Goal: Communication & Community: Answer question/provide support

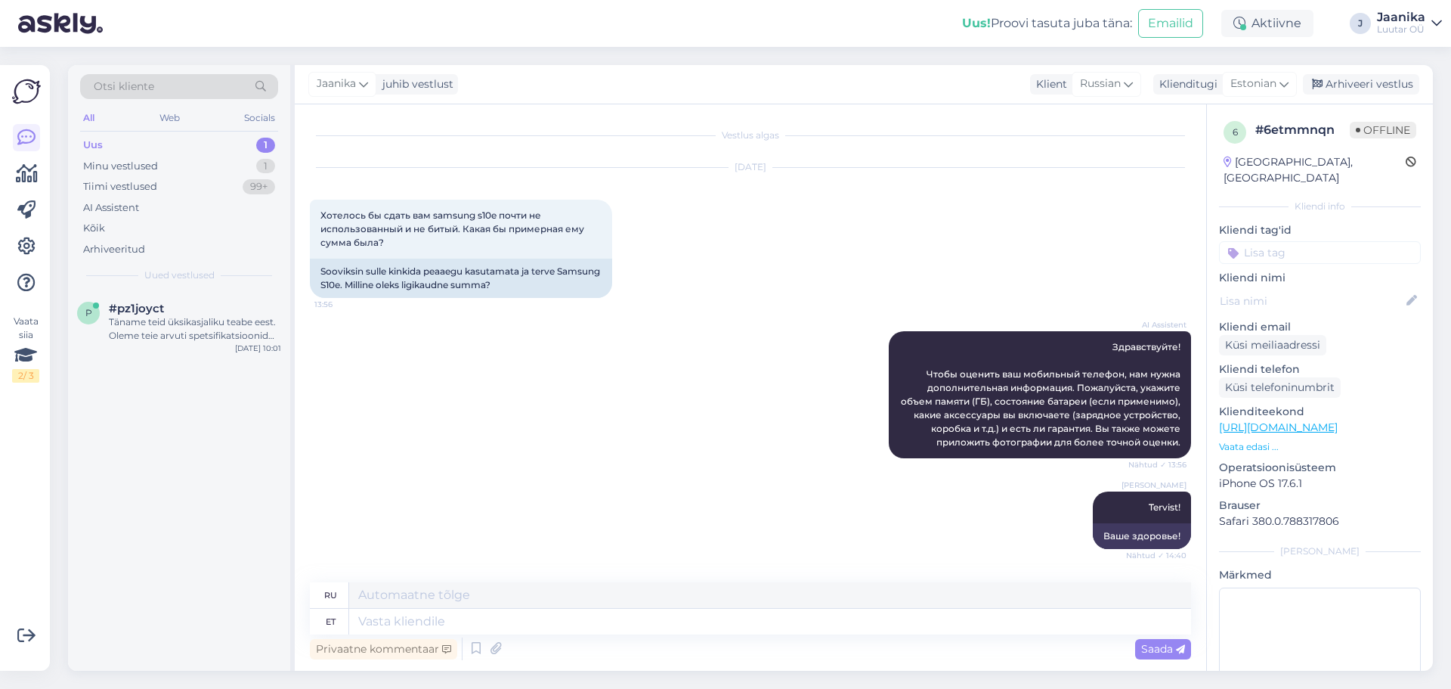
scroll to position [323, 0]
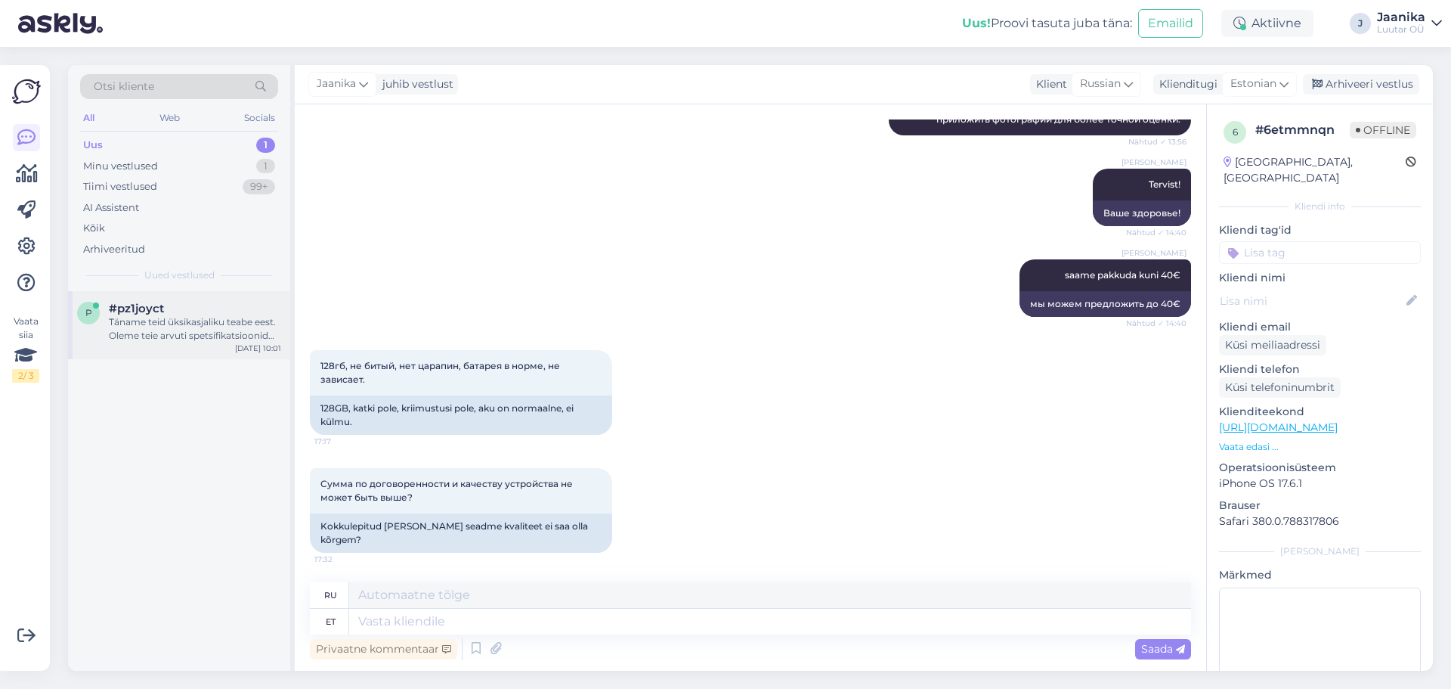
click at [144, 323] on div "Täname teid üksikasjaliku teabe eest. Oleme teie arvuti spetsifikatsioonid kätt…" at bounding box center [195, 328] width 172 height 27
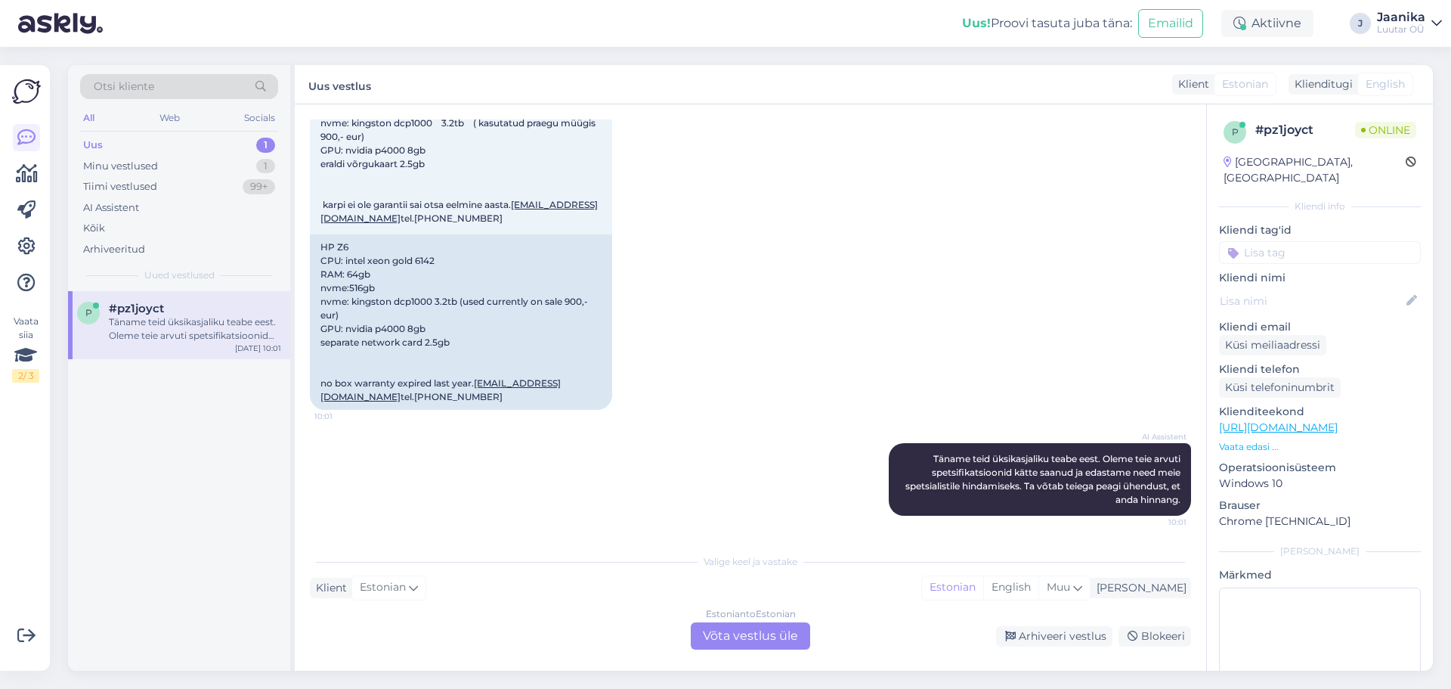
click at [780, 624] on div "Estonian to Estonian Võta vestlus üle" at bounding box center [750, 635] width 119 height 27
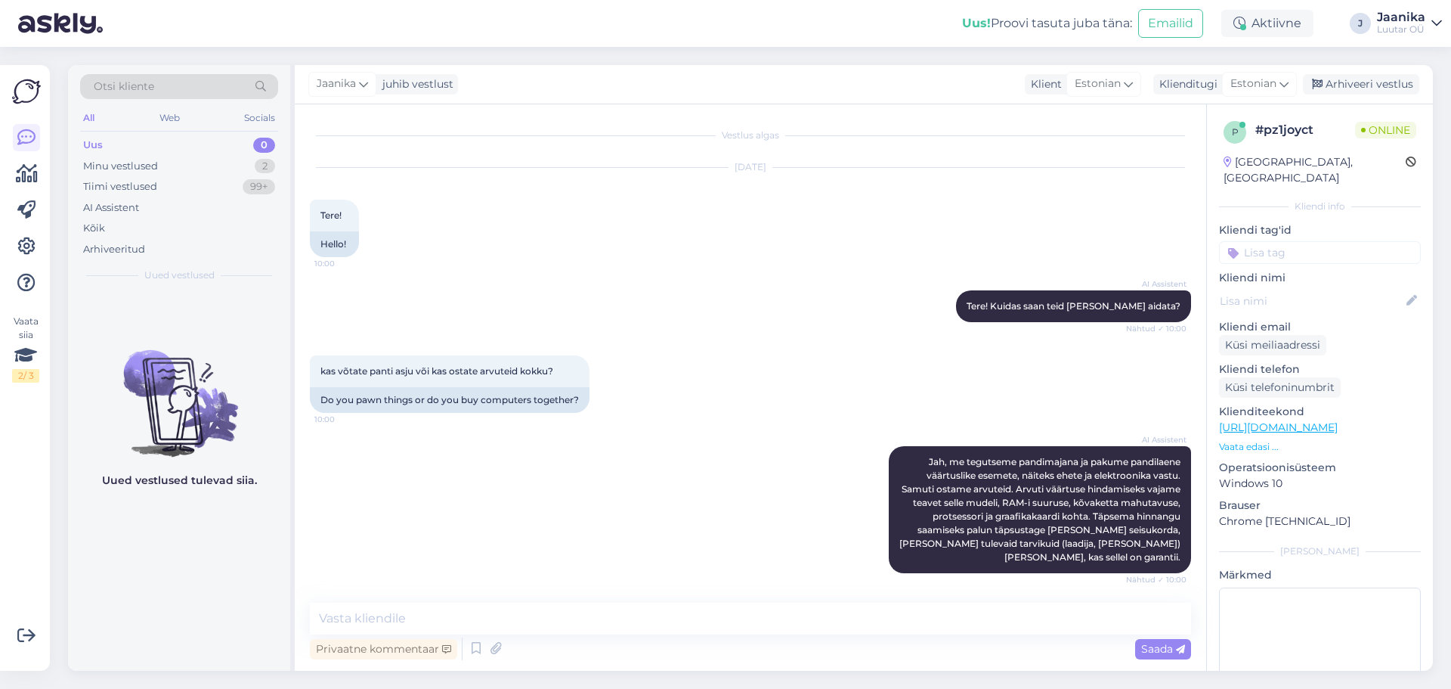
scroll to position [378, 0]
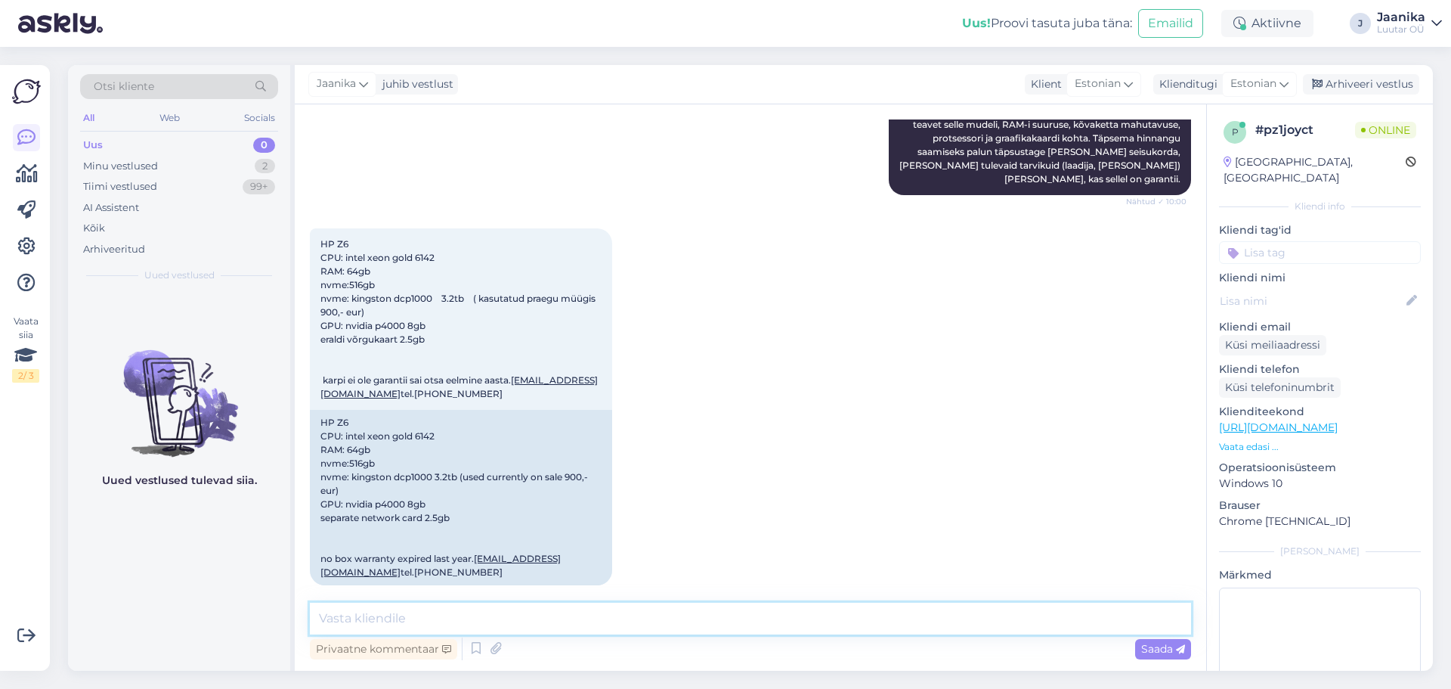
click at [661, 609] on textarea at bounding box center [750, 618] width 881 height 32
type textarea "Tere!"
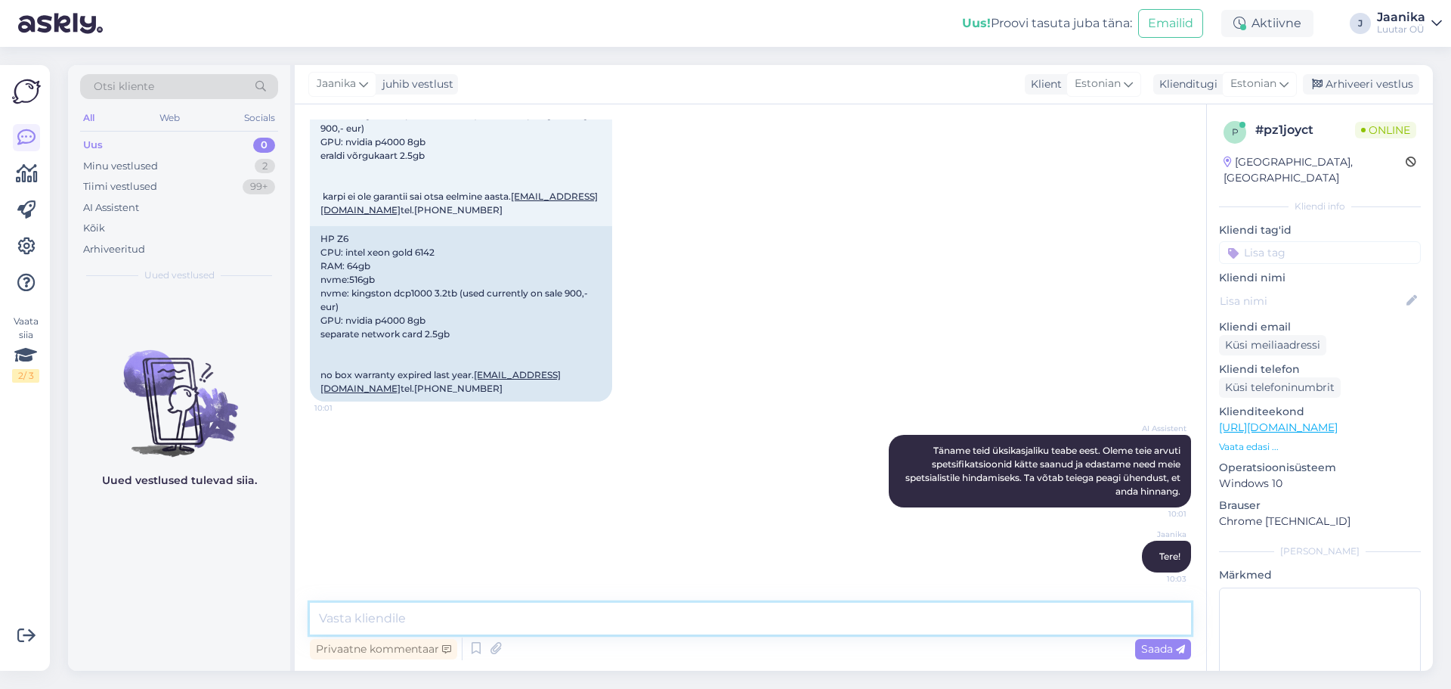
scroll to position [465, 0]
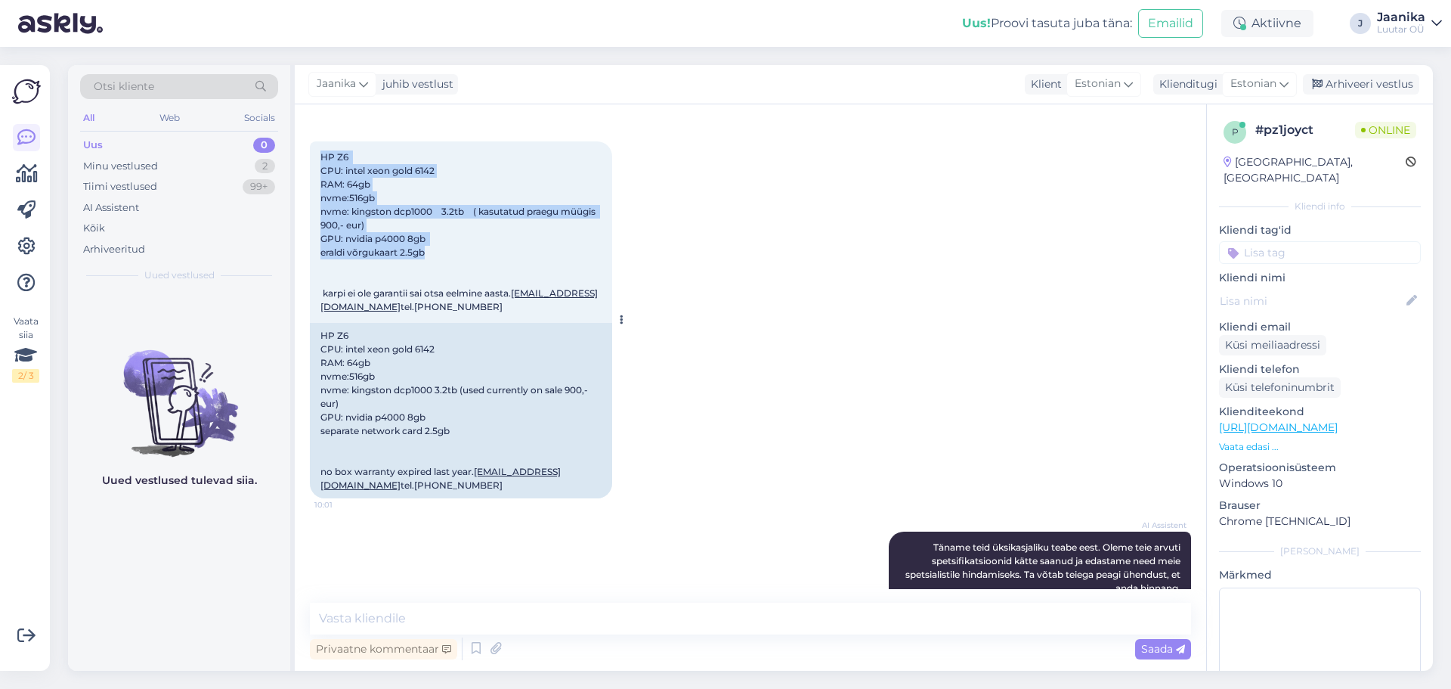
drag, startPoint x: 320, startPoint y: 156, endPoint x: 433, endPoint y: 254, distance: 150.0
click at [433, 254] on div "HP Z6 CPU: intel xeon gold 6142 RAM: 64gb nvme:516gb nvme: kingston dcp1000 3.2…" at bounding box center [461, 231] width 302 height 181
copy span "HP Z6 CPU: intel xeon gold 6142 RAM: 64gb nvme:516gb nvme: kingston dcp1000 3.2…"
click at [143, 163] on div "Minu vestlused" at bounding box center [120, 166] width 75 height 15
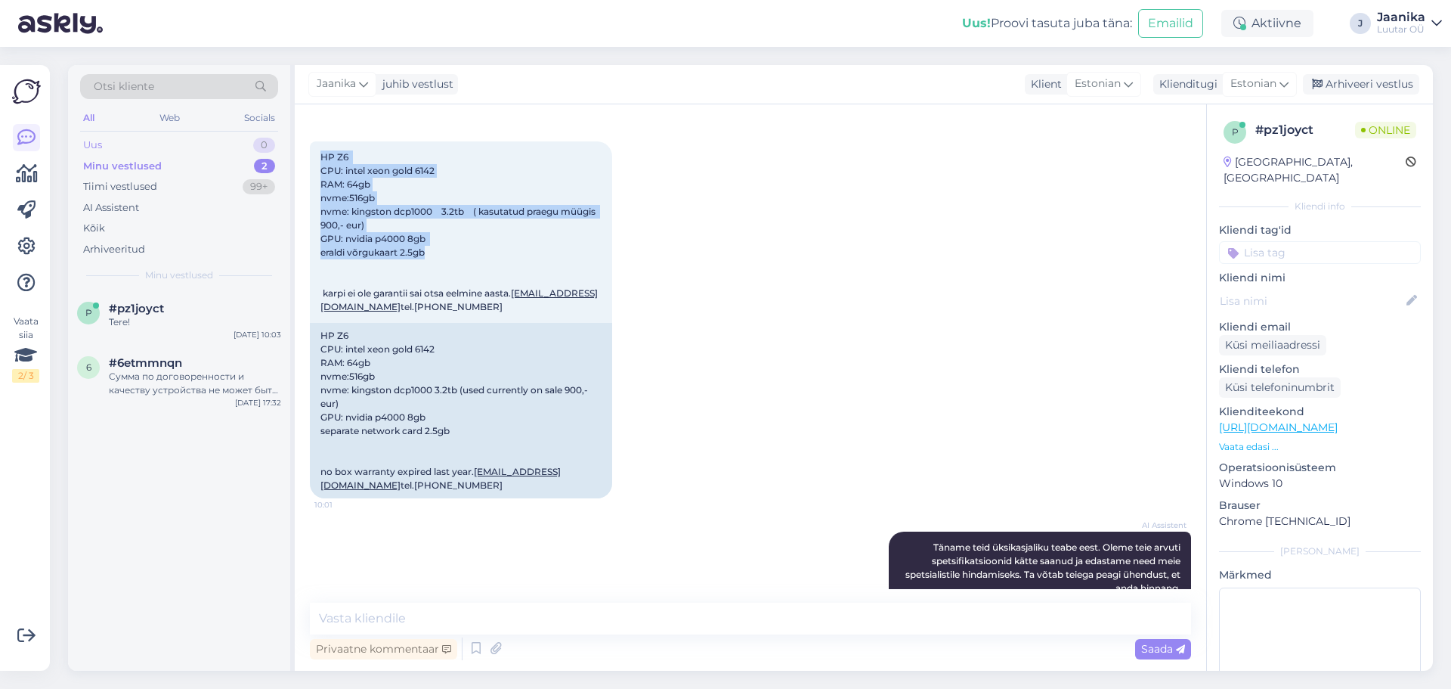
click at [110, 141] on div "Uus 0" at bounding box center [179, 145] width 198 height 21
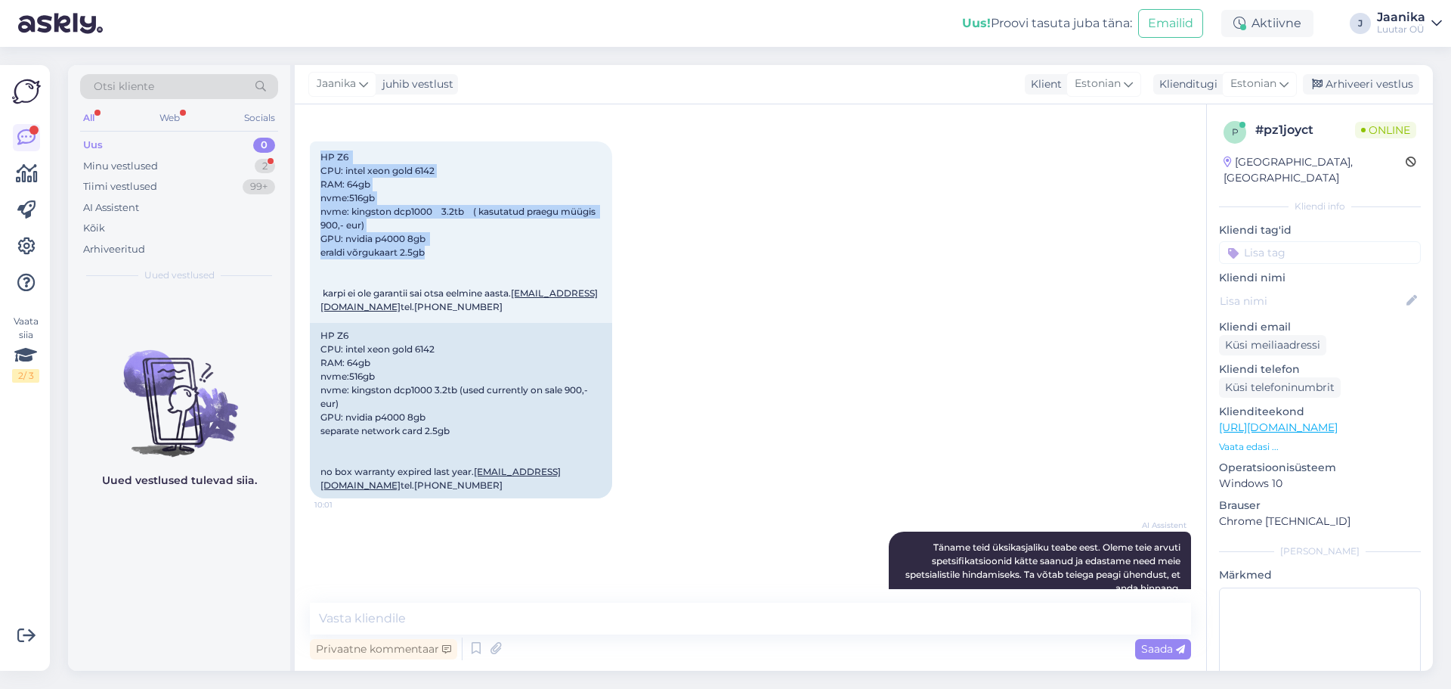
scroll to position [746, 0]
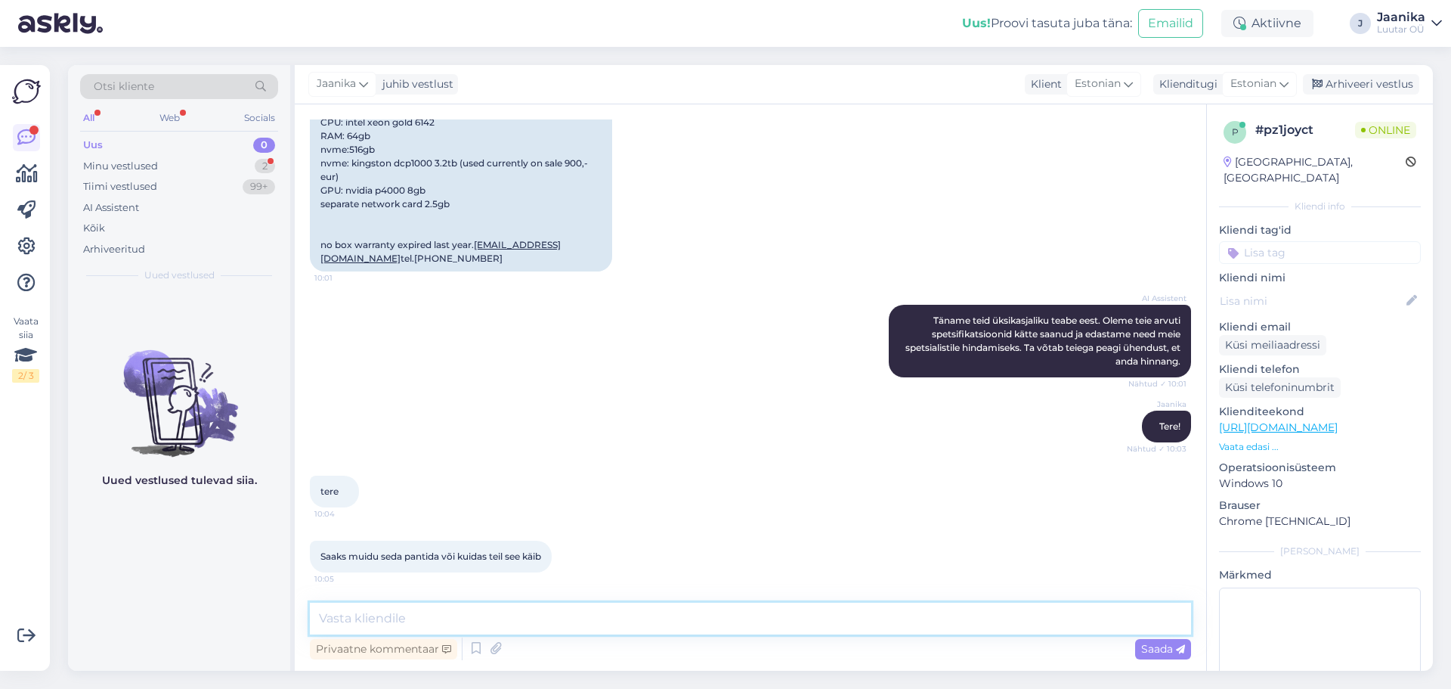
click at [441, 619] on textarea at bounding box center [750, 618] width 881 height 32
type textarea "ma uurin kas võtame ja palju saame pakkuda"
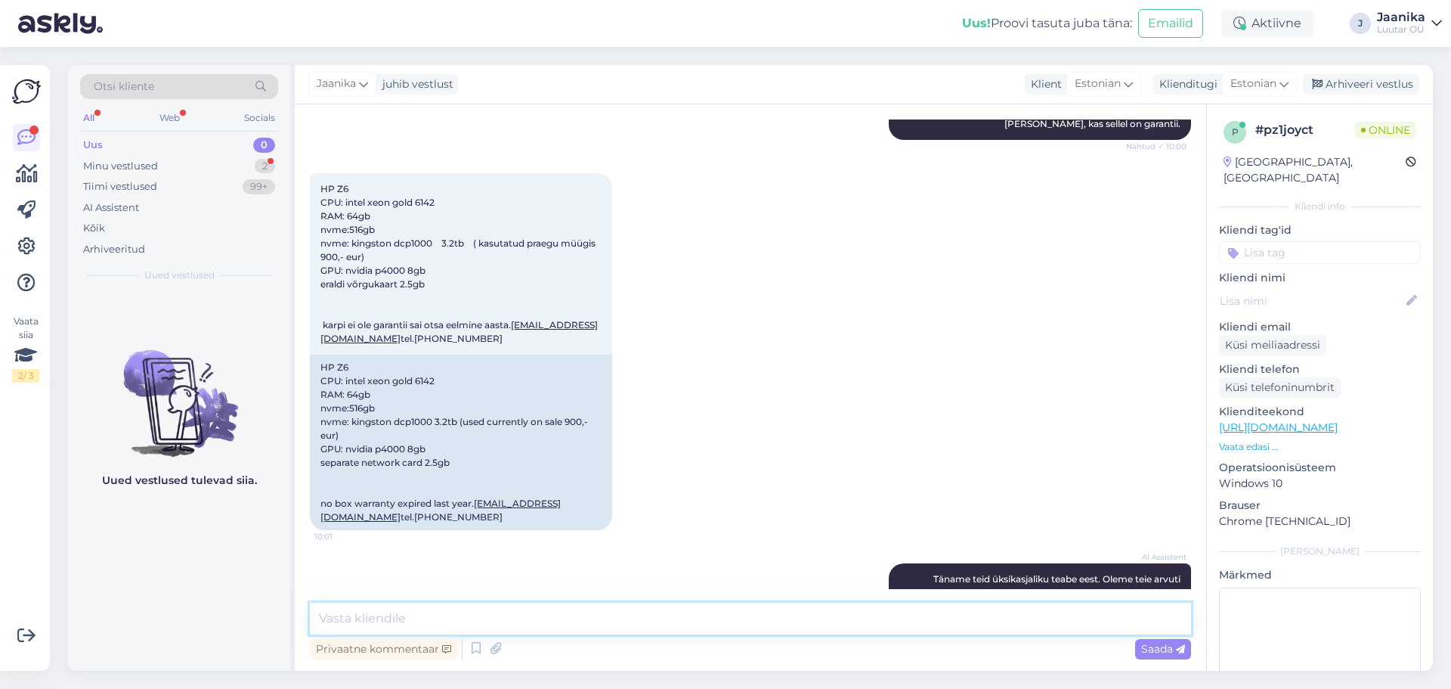
scroll to position [1254, 0]
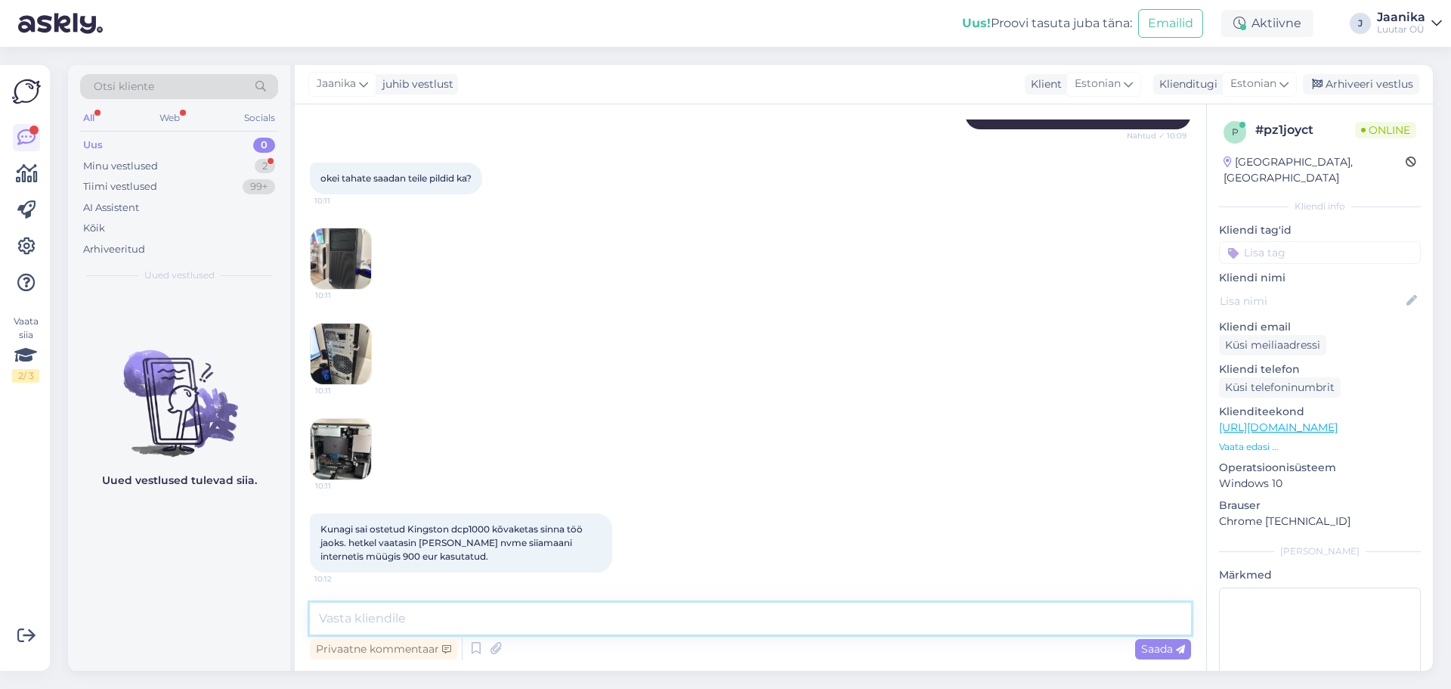
click at [451, 616] on textarea at bounding box center [750, 618] width 881 height 32
type textarea "kuni 250€"
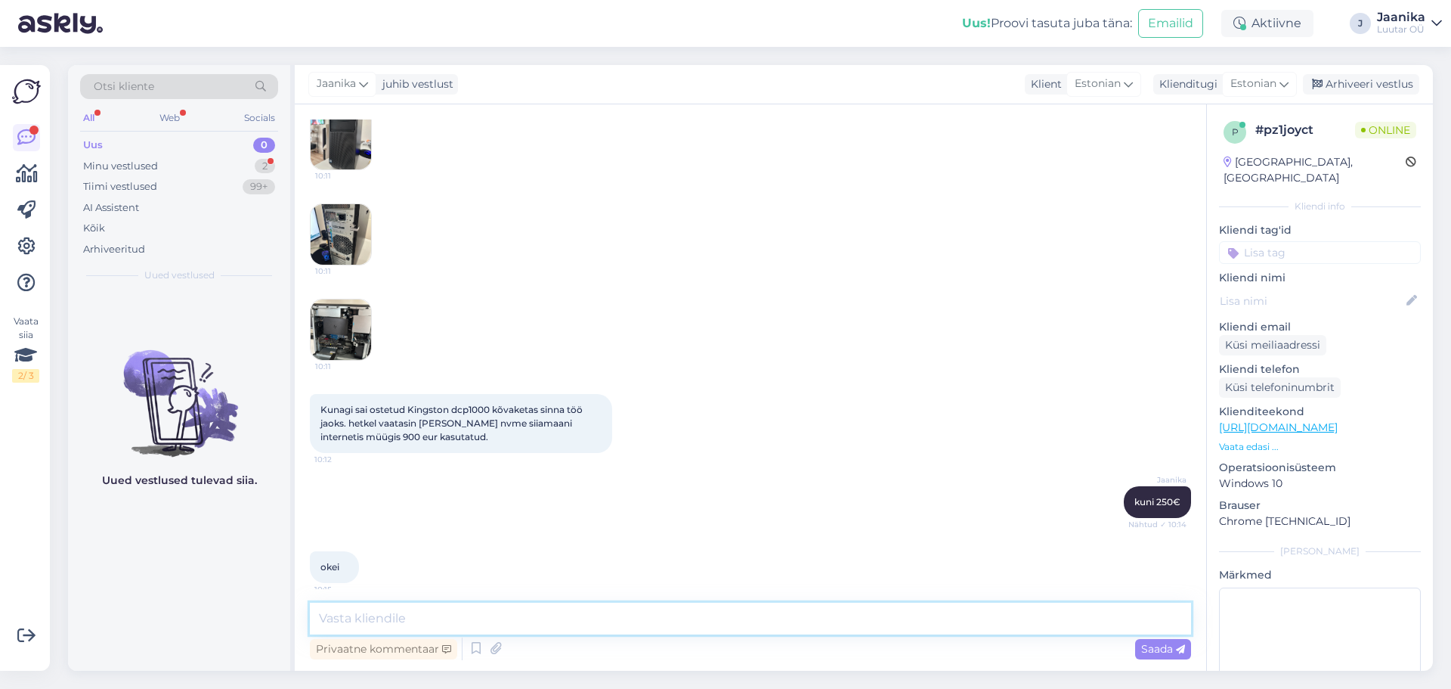
scroll to position [1384, 0]
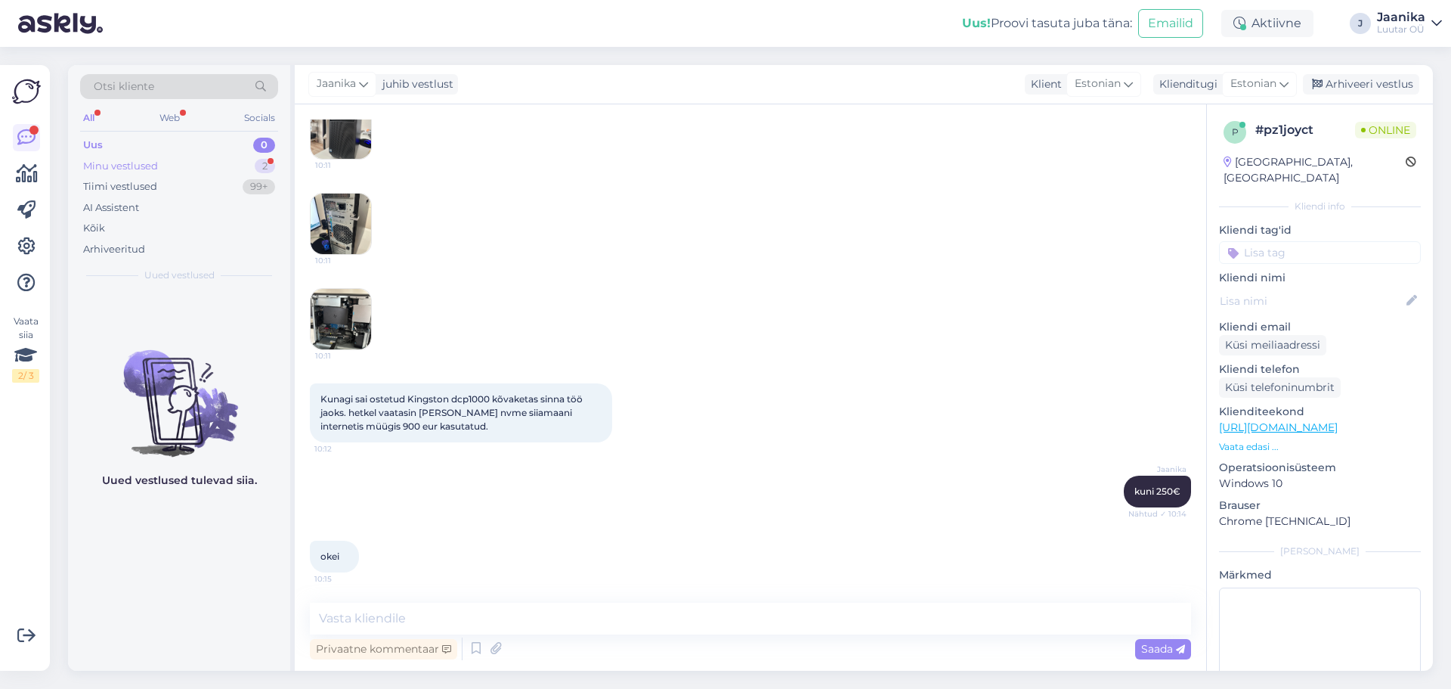
click at [144, 161] on div "Minu vestlused" at bounding box center [120, 166] width 75 height 15
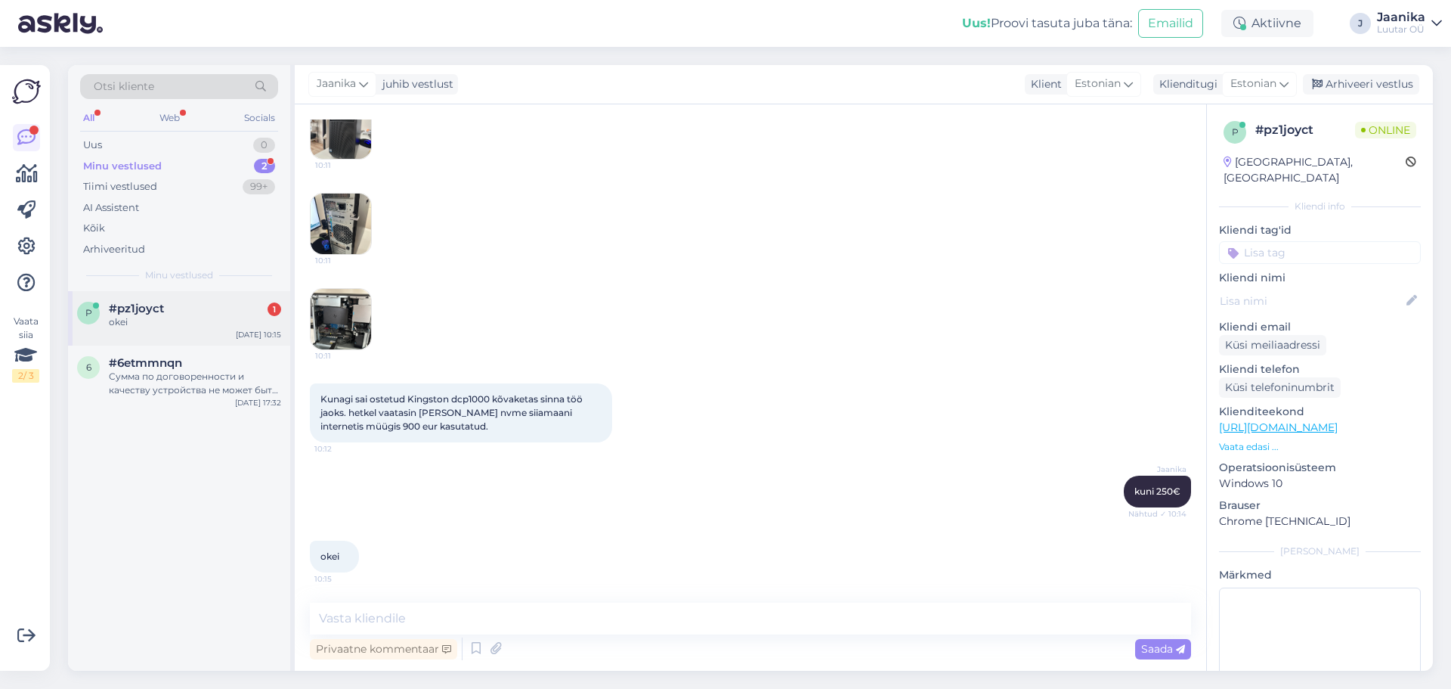
click at [161, 314] on span "#pz1joyct" at bounding box center [136, 309] width 55 height 14
click at [138, 145] on div "Uus 0" at bounding box center [179, 145] width 198 height 21
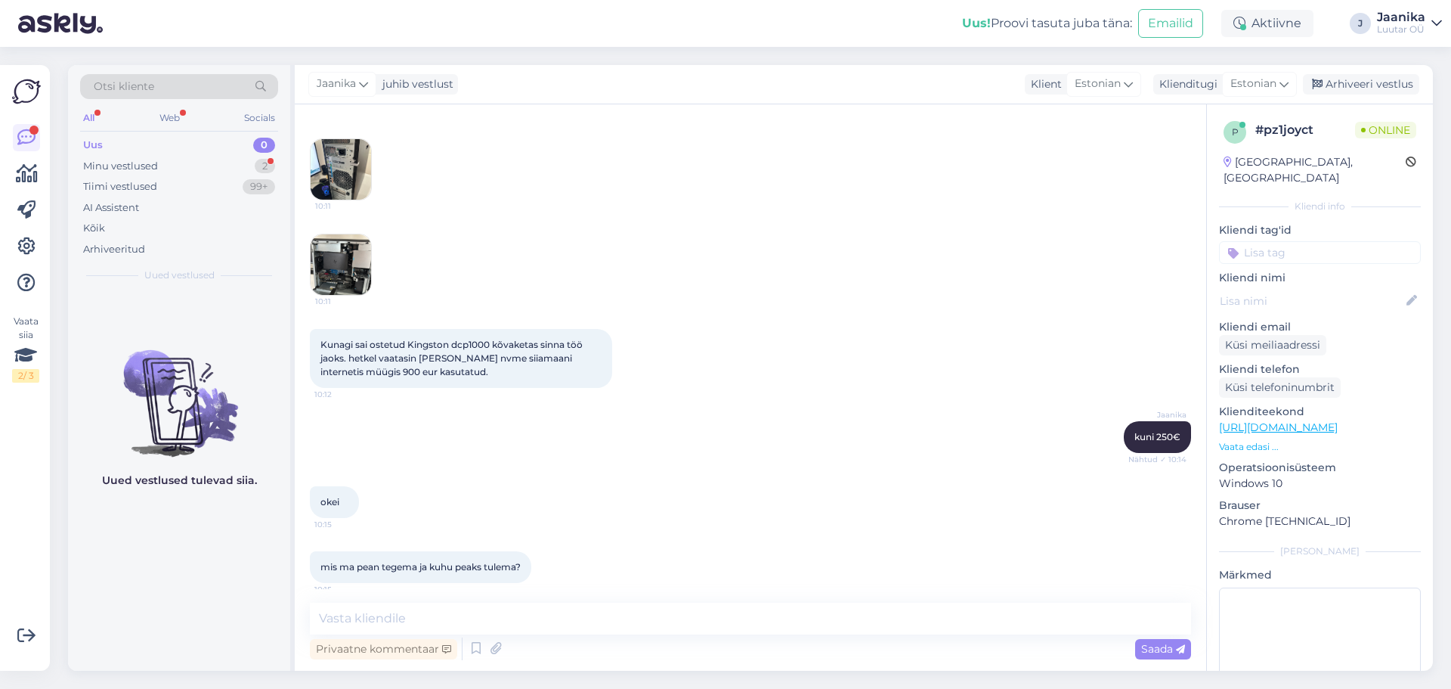
scroll to position [1449, 0]
